Goal: Information Seeking & Learning: Find specific page/section

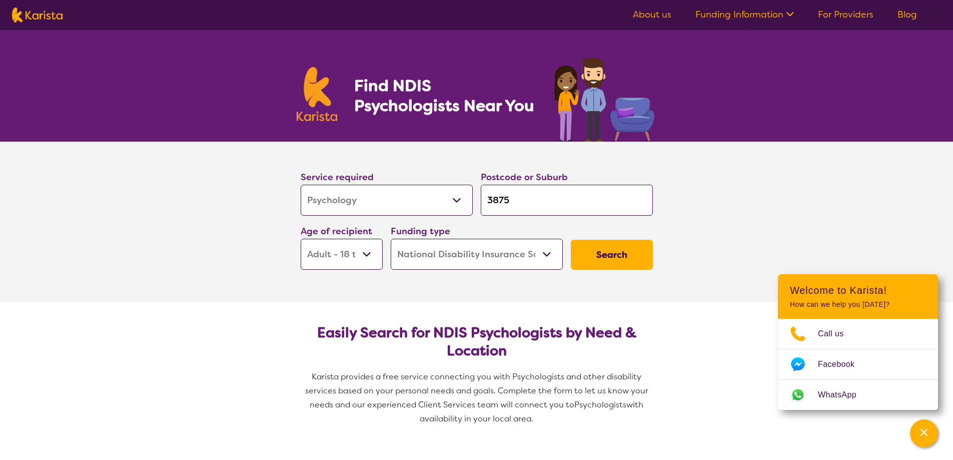
select select "Psychology"
select select "AD"
select select "NDIS"
select select "Psychology"
select select "AD"
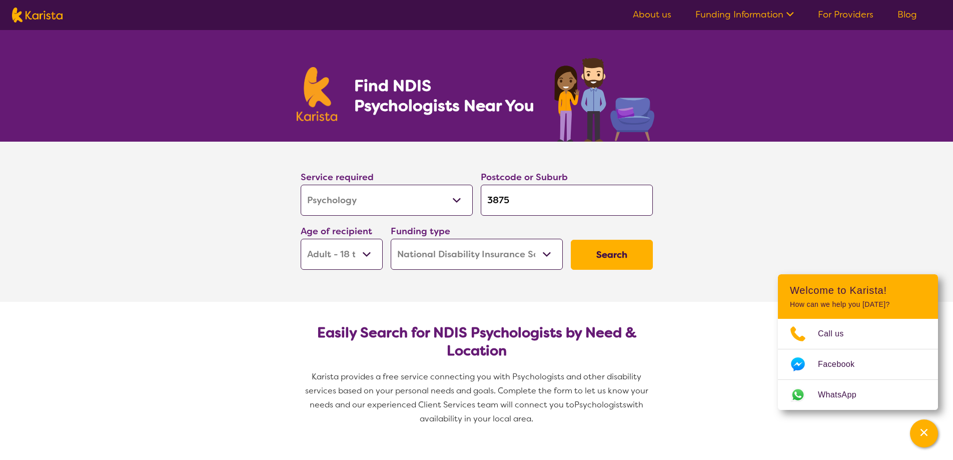
select select "NDIS"
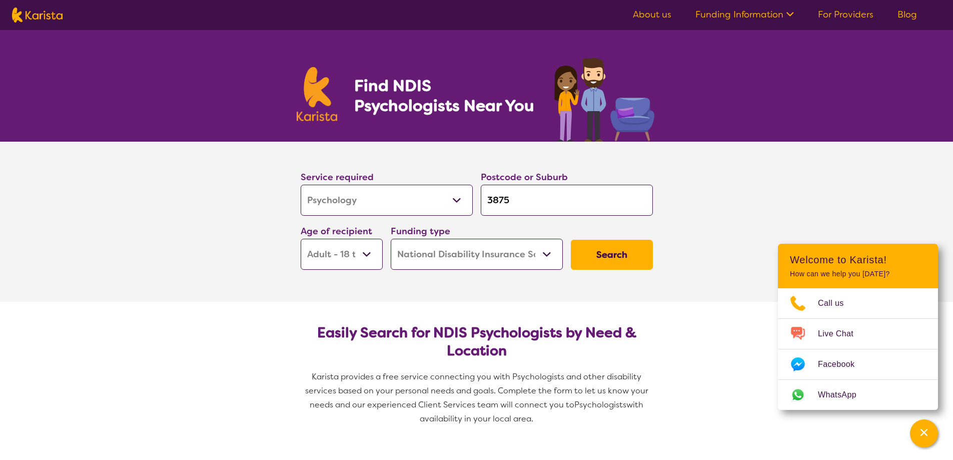
click at [642, 251] on button "Search" at bounding box center [612, 255] width 82 height 30
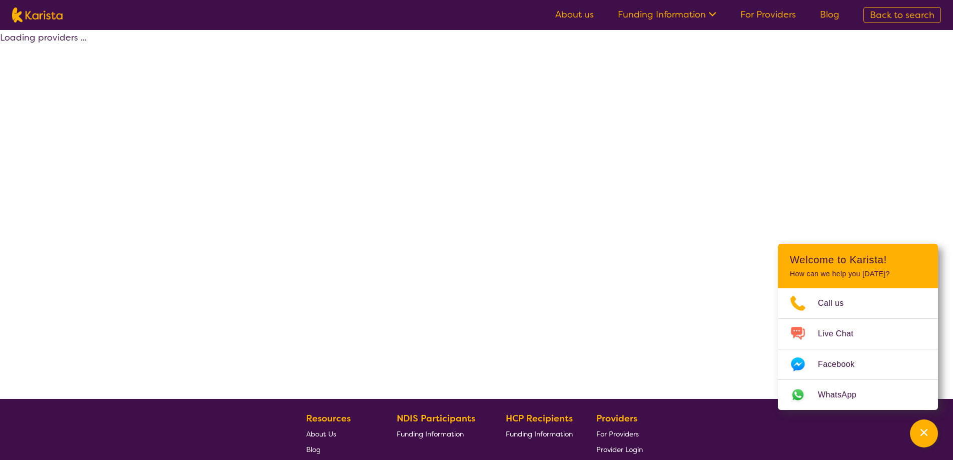
select select "by_score"
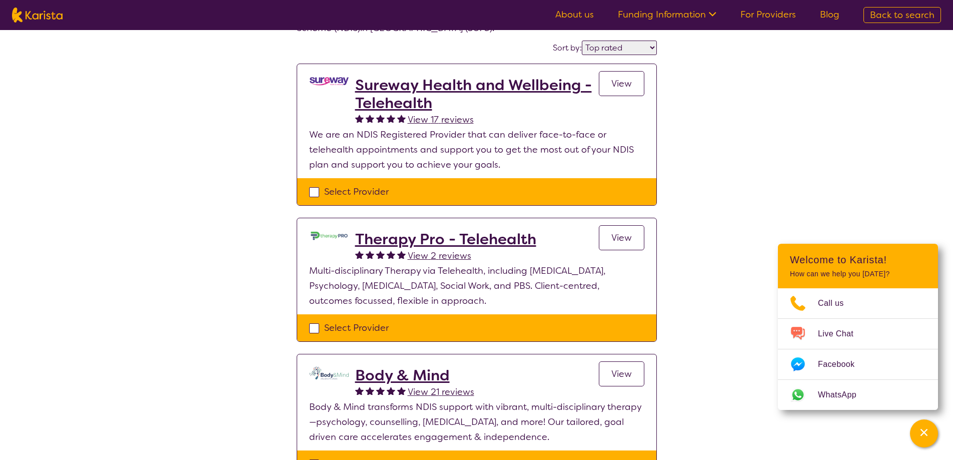
scroll to position [200, 0]
